Goal: Task Accomplishment & Management: Manage account settings

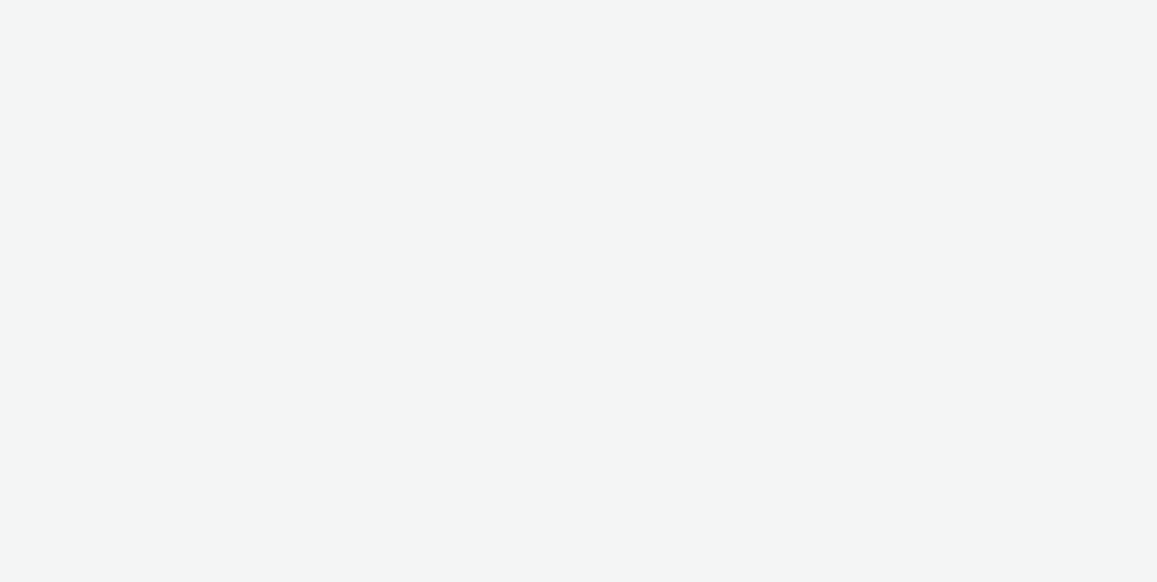
select select "2b8dd31a-8117-4e68-a346-a4c56cee5b05"
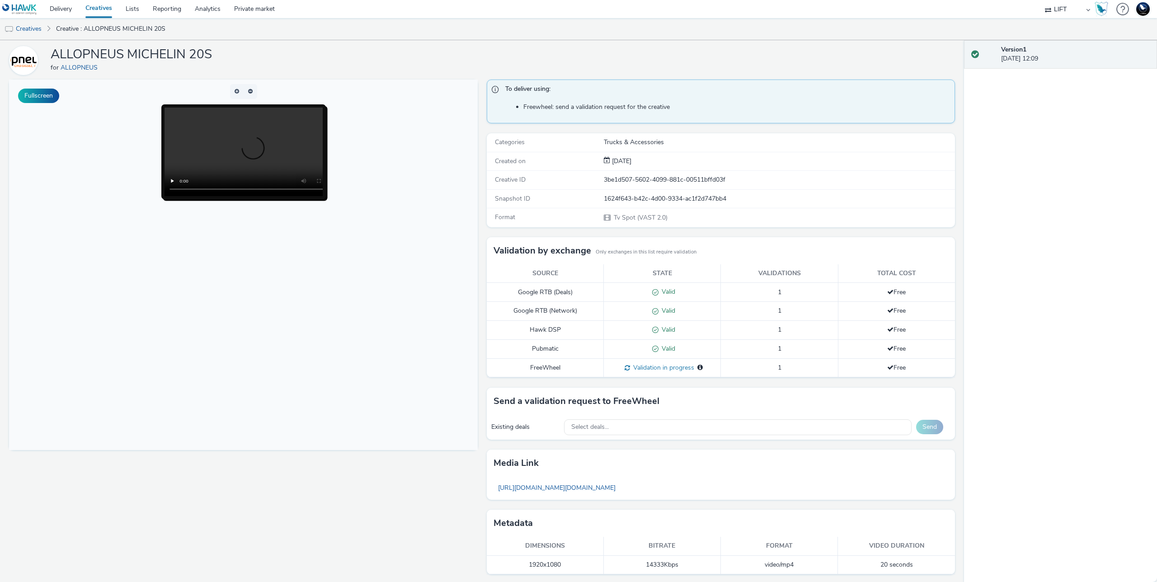
scroll to position [30, 0]
click at [620, 488] on link "[URL][DOMAIN_NAME][DOMAIN_NAME]" at bounding box center [556, 486] width 127 height 18
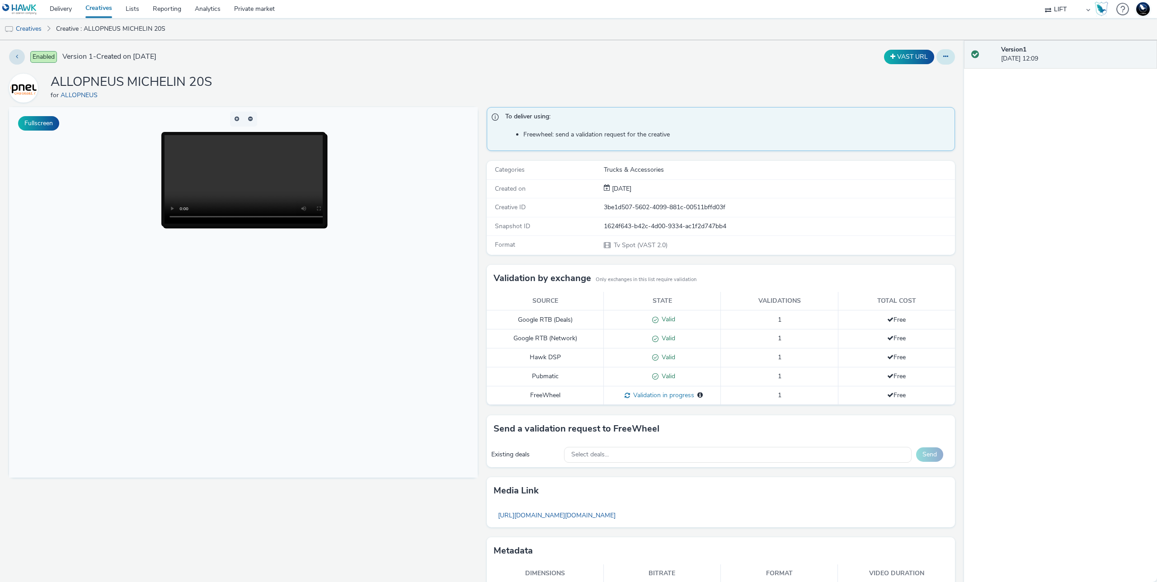
click at [943, 56] on icon at bounding box center [945, 56] width 5 height 6
click at [928, 74] on link "Edit" at bounding box center [921, 75] width 68 height 18
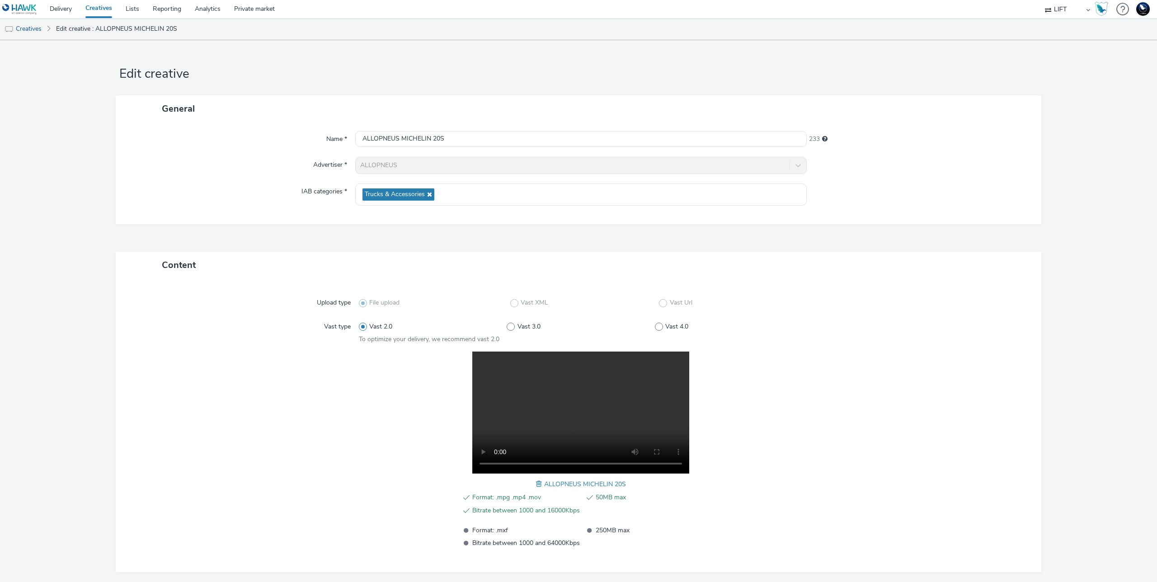
scroll to position [41, 0]
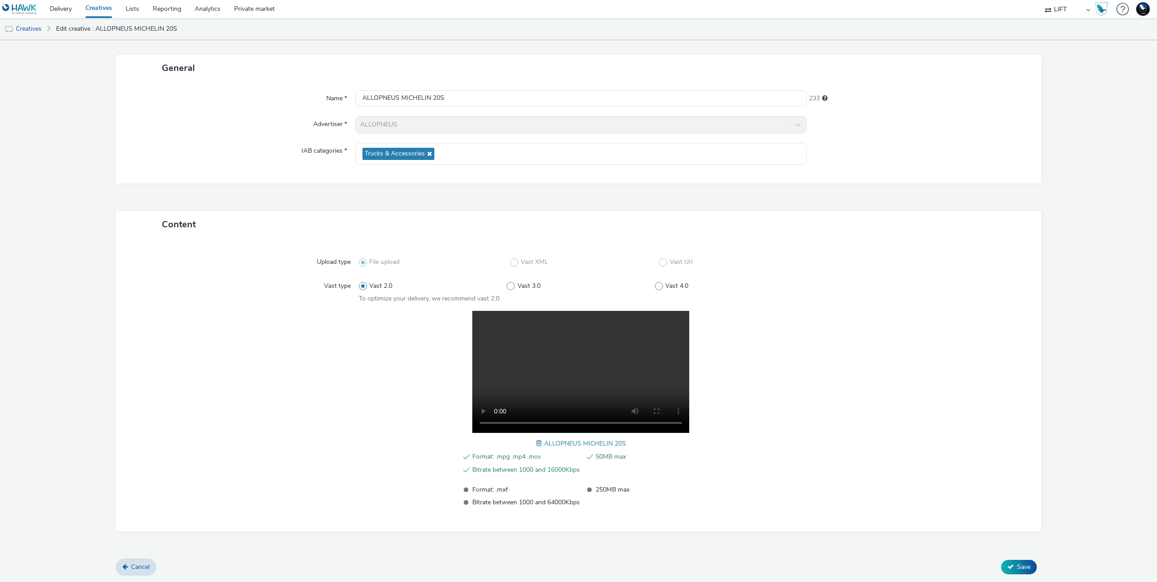
click at [815, 371] on div at bounding box center [914, 409] width 222 height 197
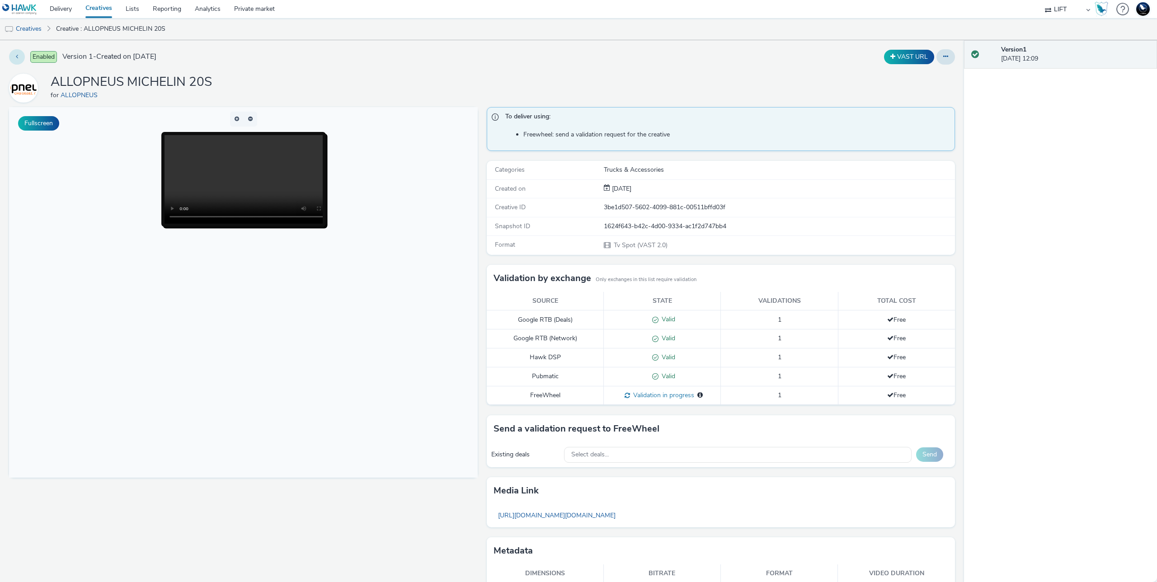
click at [16, 52] on button at bounding box center [17, 56] width 16 height 15
